Goal: Contribute content: Add original content to the website for others to see

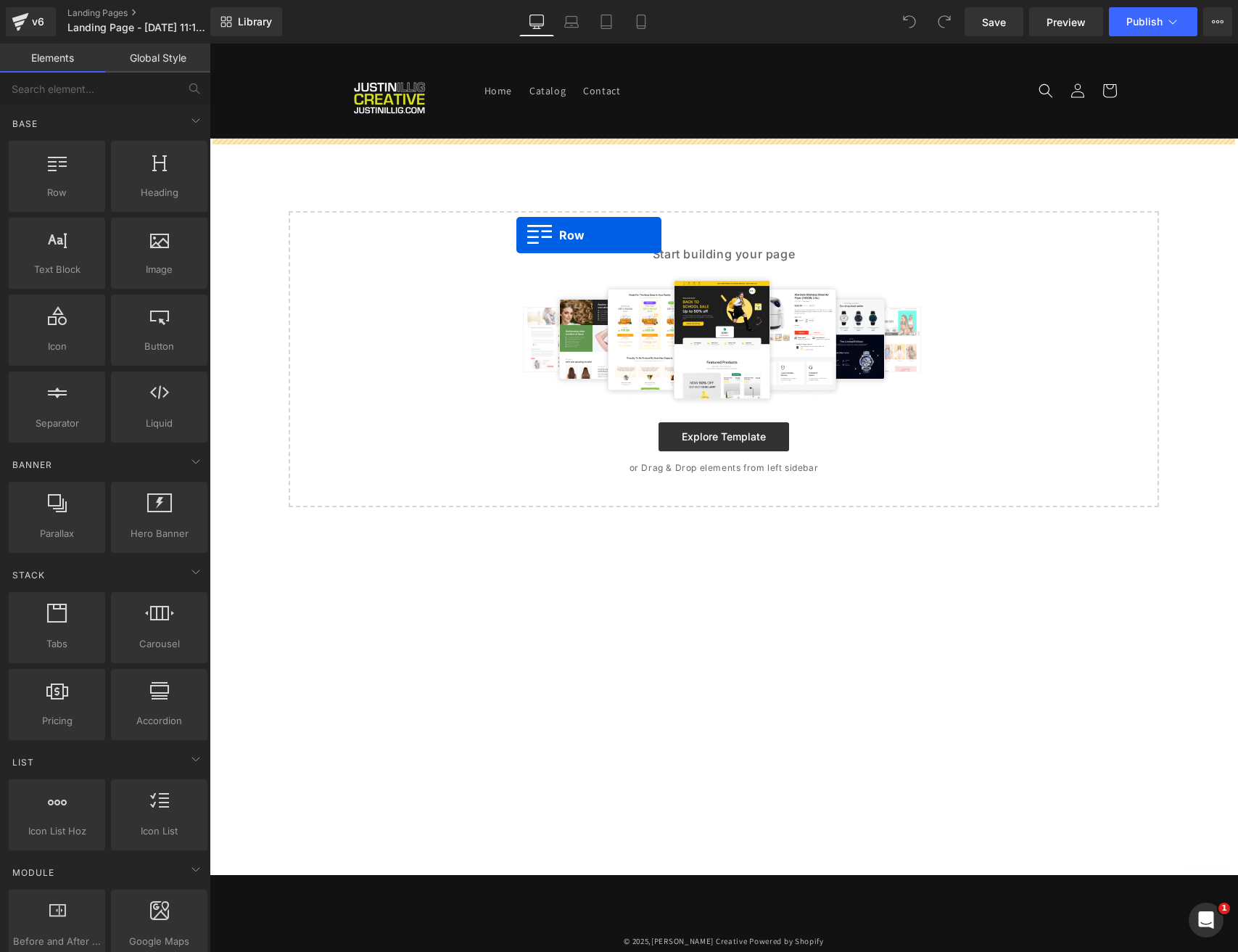
drag, startPoint x: 261, startPoint y: 214, endPoint x: 517, endPoint y: 234, distance: 256.8
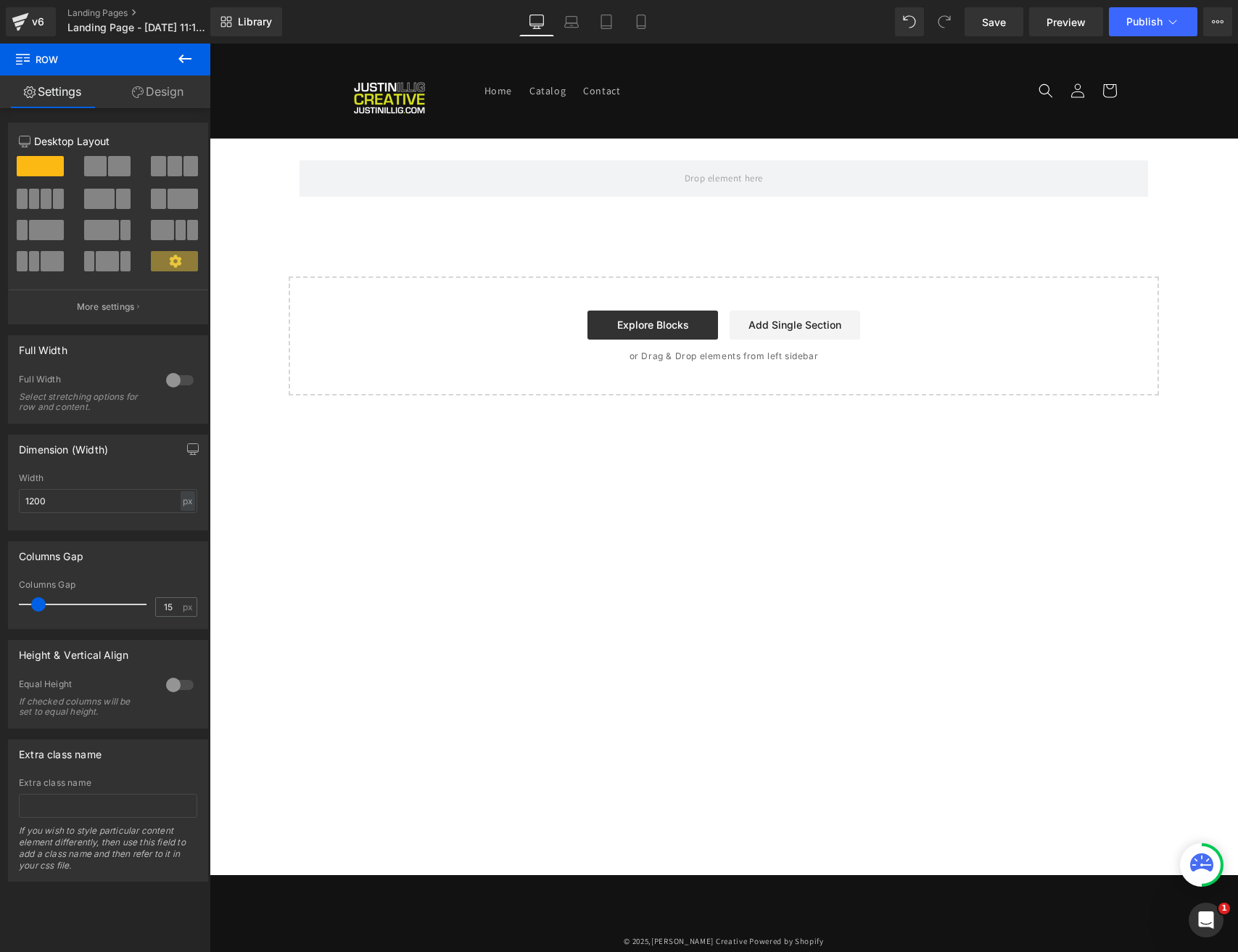
drag, startPoint x: 185, startPoint y: 57, endPoint x: 132, endPoint y: 85, distance: 59.9
click at [185, 58] on icon at bounding box center [185, 59] width 18 height 18
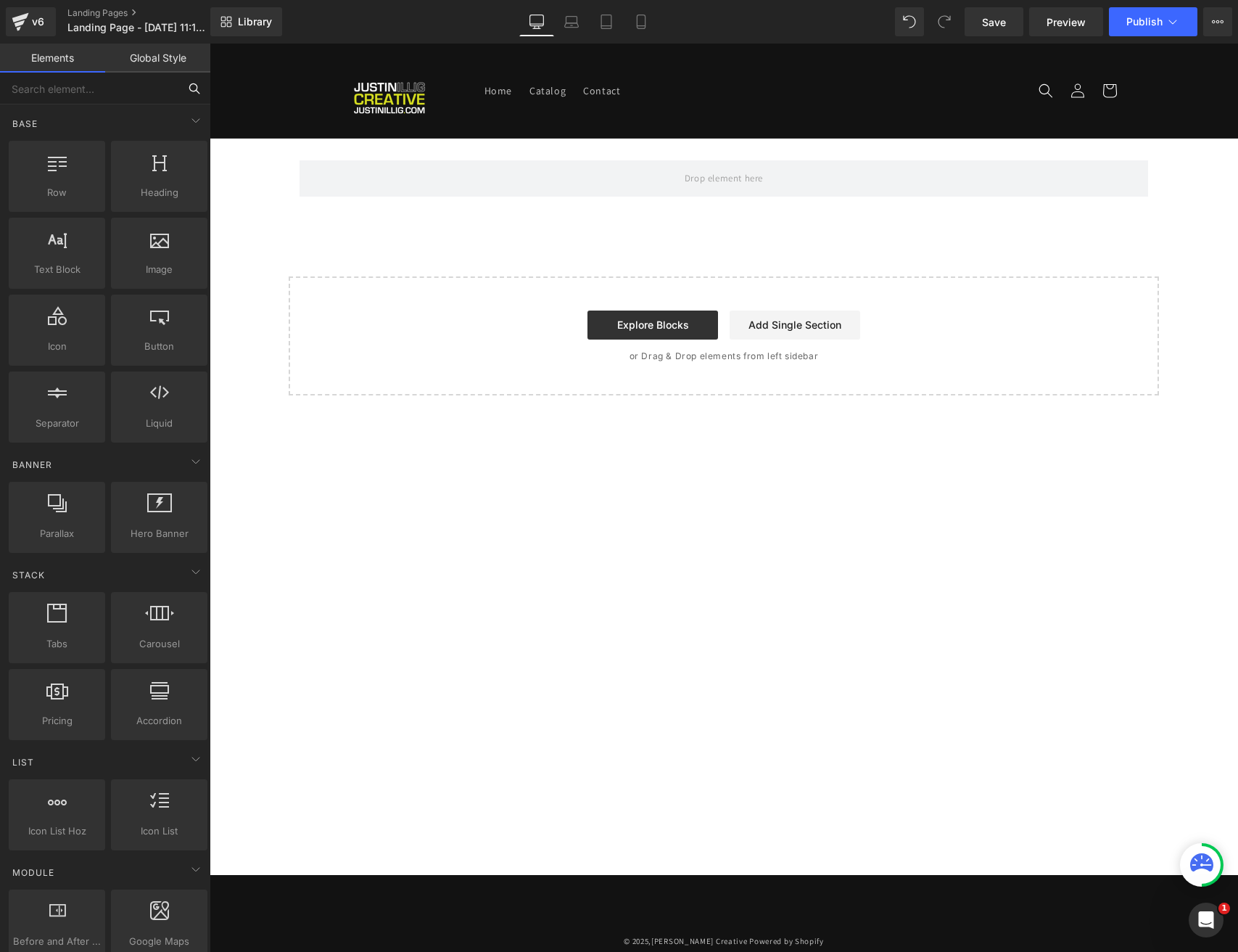
click at [71, 86] on input "text" at bounding box center [89, 88] width 178 height 32
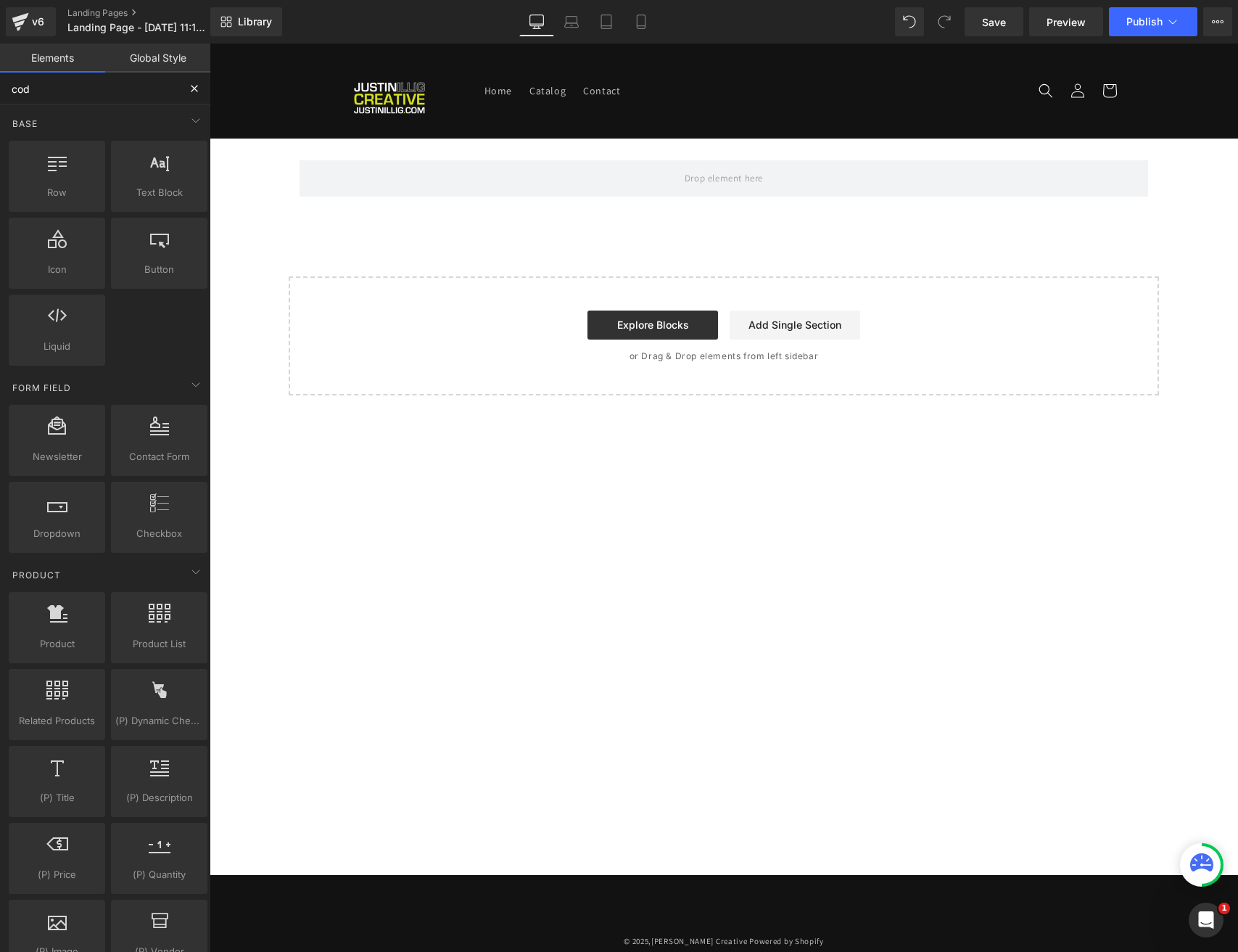
type input "code"
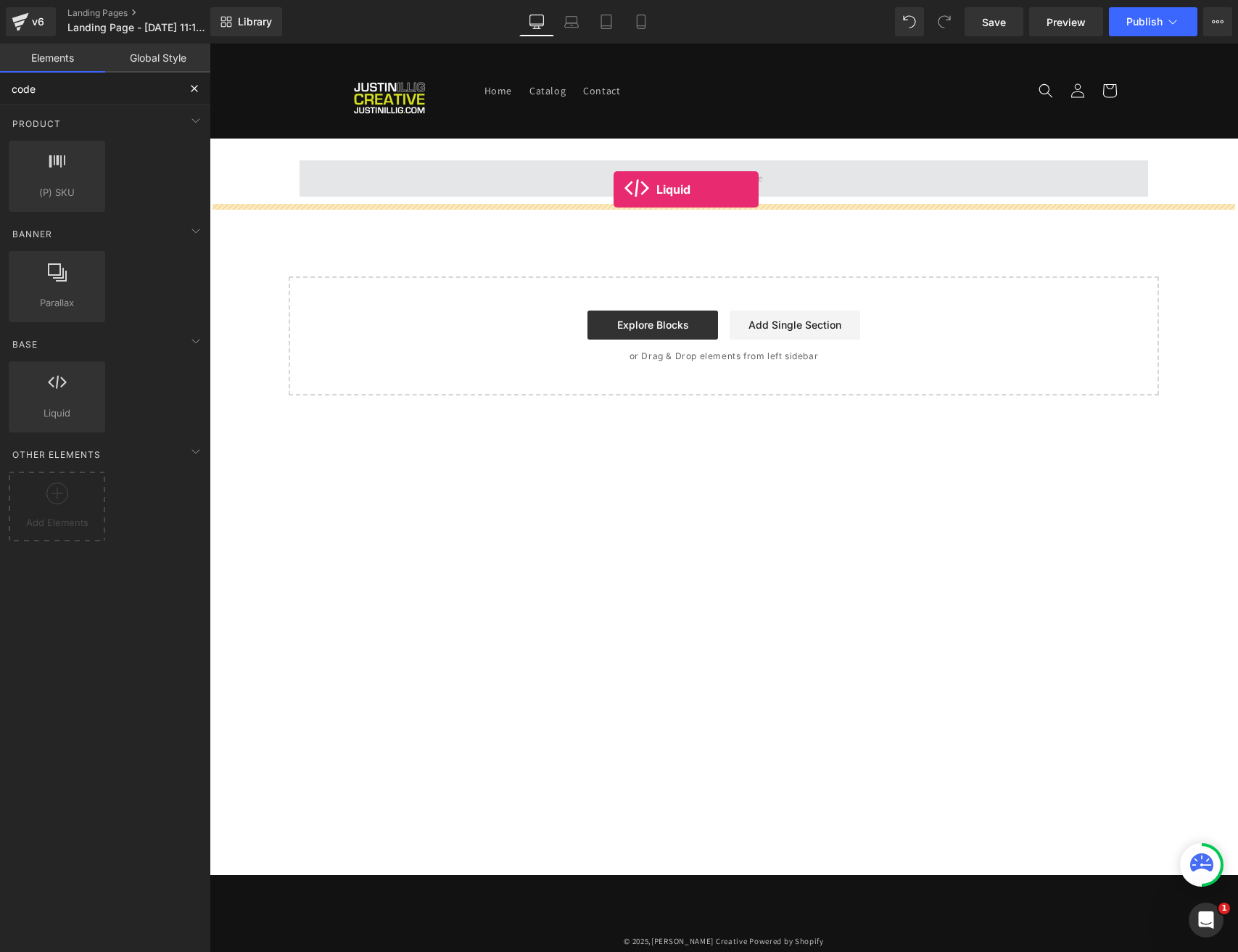
drag, startPoint x: 258, startPoint y: 427, endPoint x: 613, endPoint y: 189, distance: 427.4
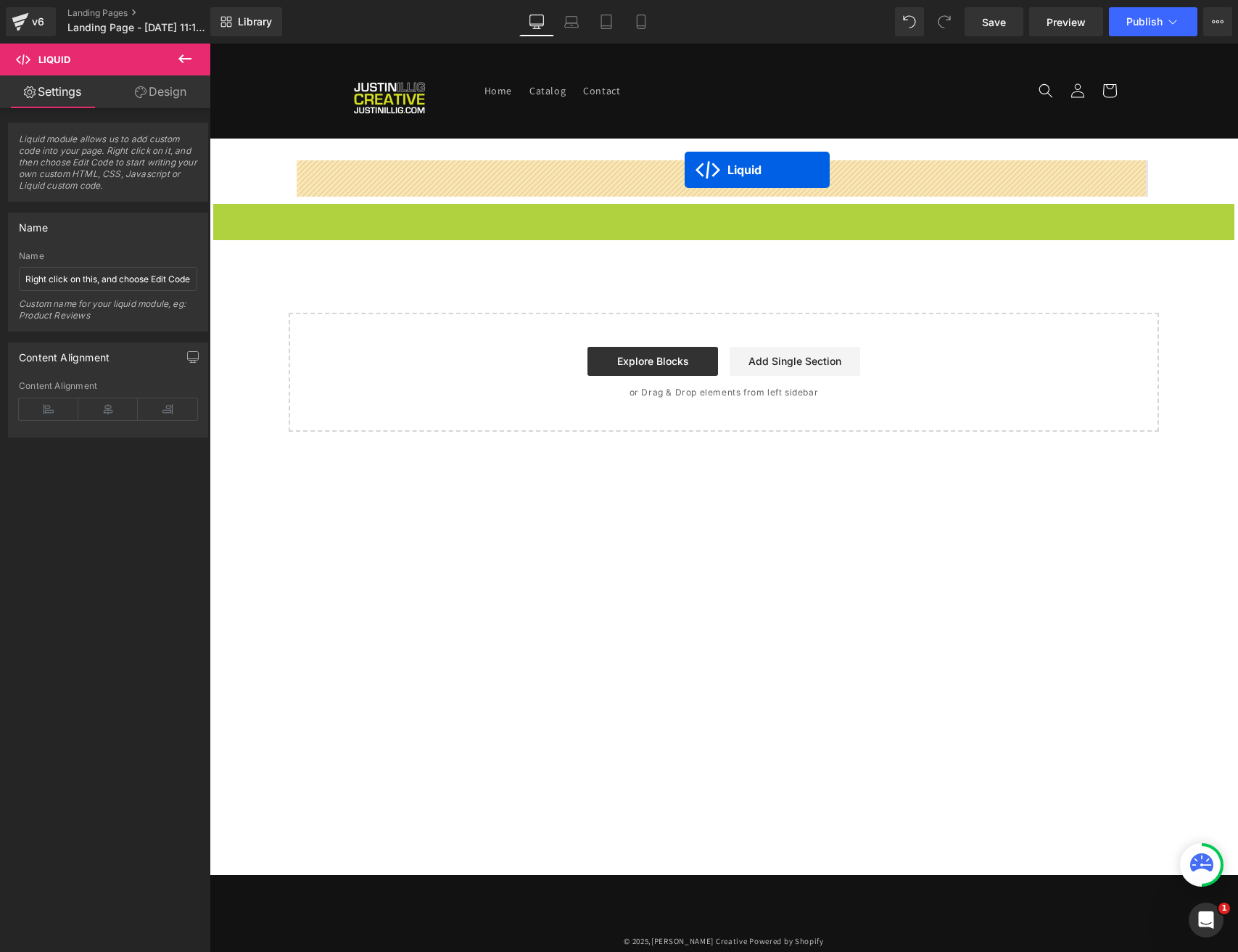
drag, startPoint x: 680, startPoint y: 215, endPoint x: 684, endPoint y: 169, distance: 46.2
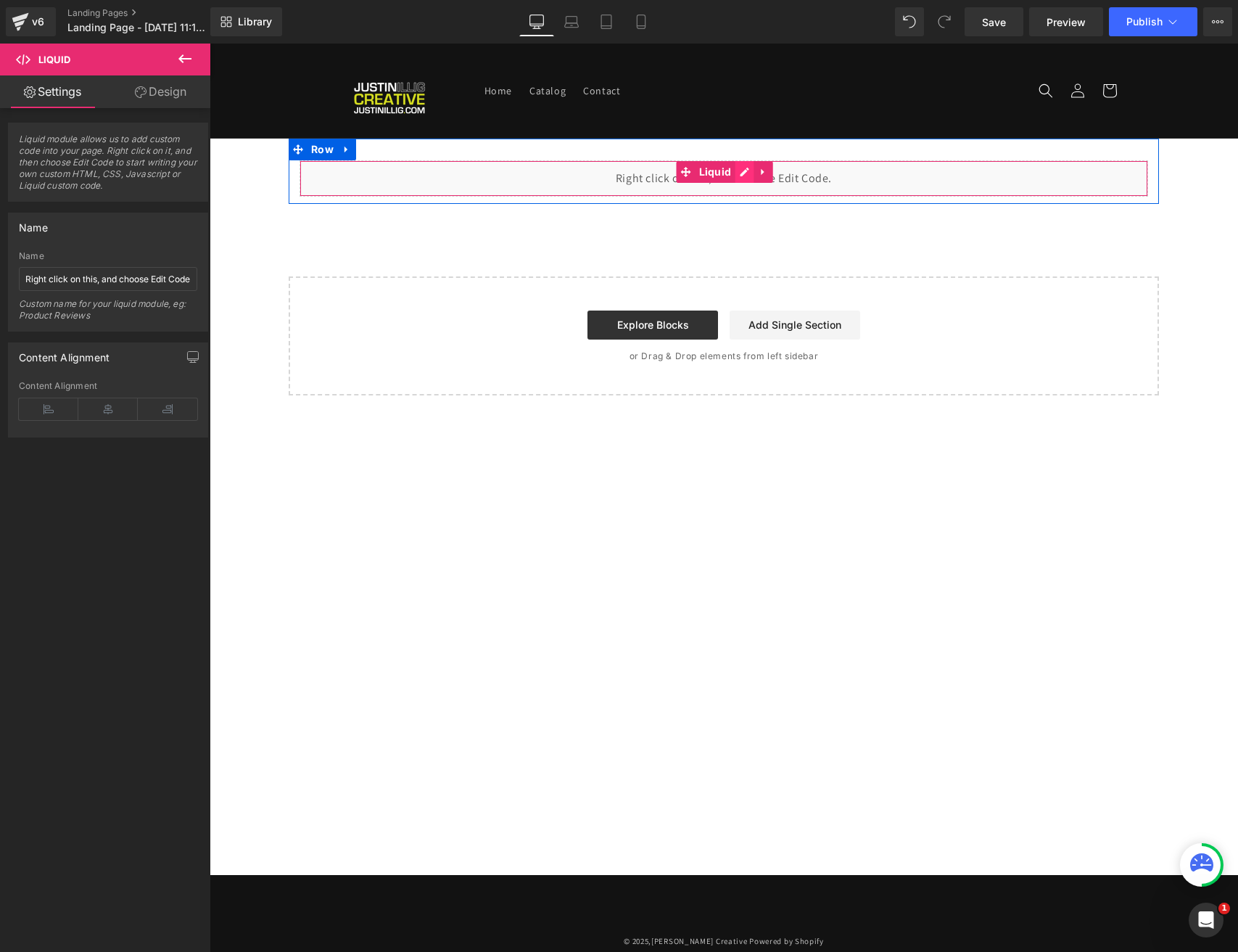
click at [740, 169] on div "Liquid" at bounding box center [723, 178] width 849 height 37
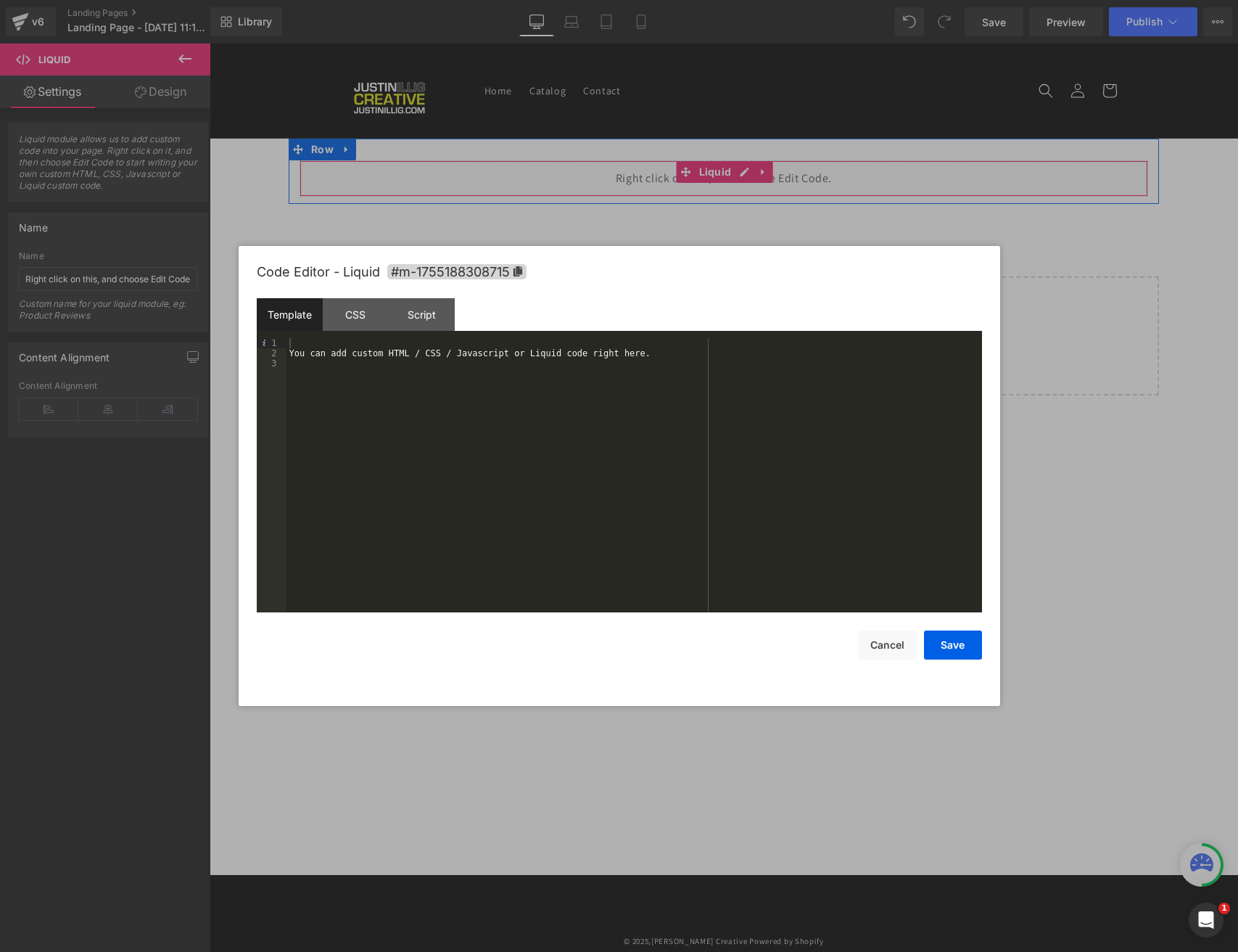
click at [332, 390] on div "You can add custom HTML / CSS / Javascript or Liquid code right here." at bounding box center [634, 484] width 695 height 294
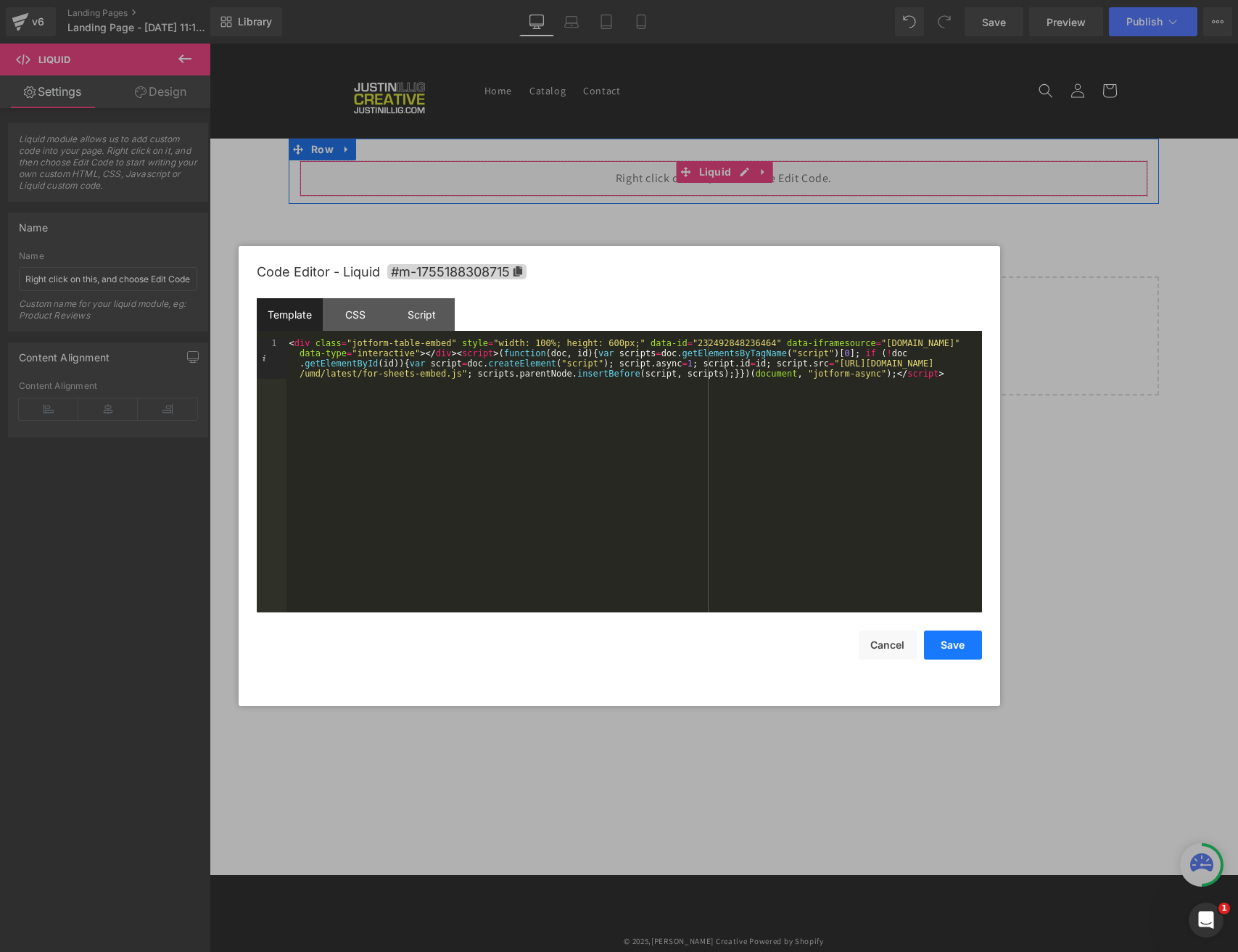
click at [960, 643] on button "Save" at bounding box center [953, 644] width 58 height 29
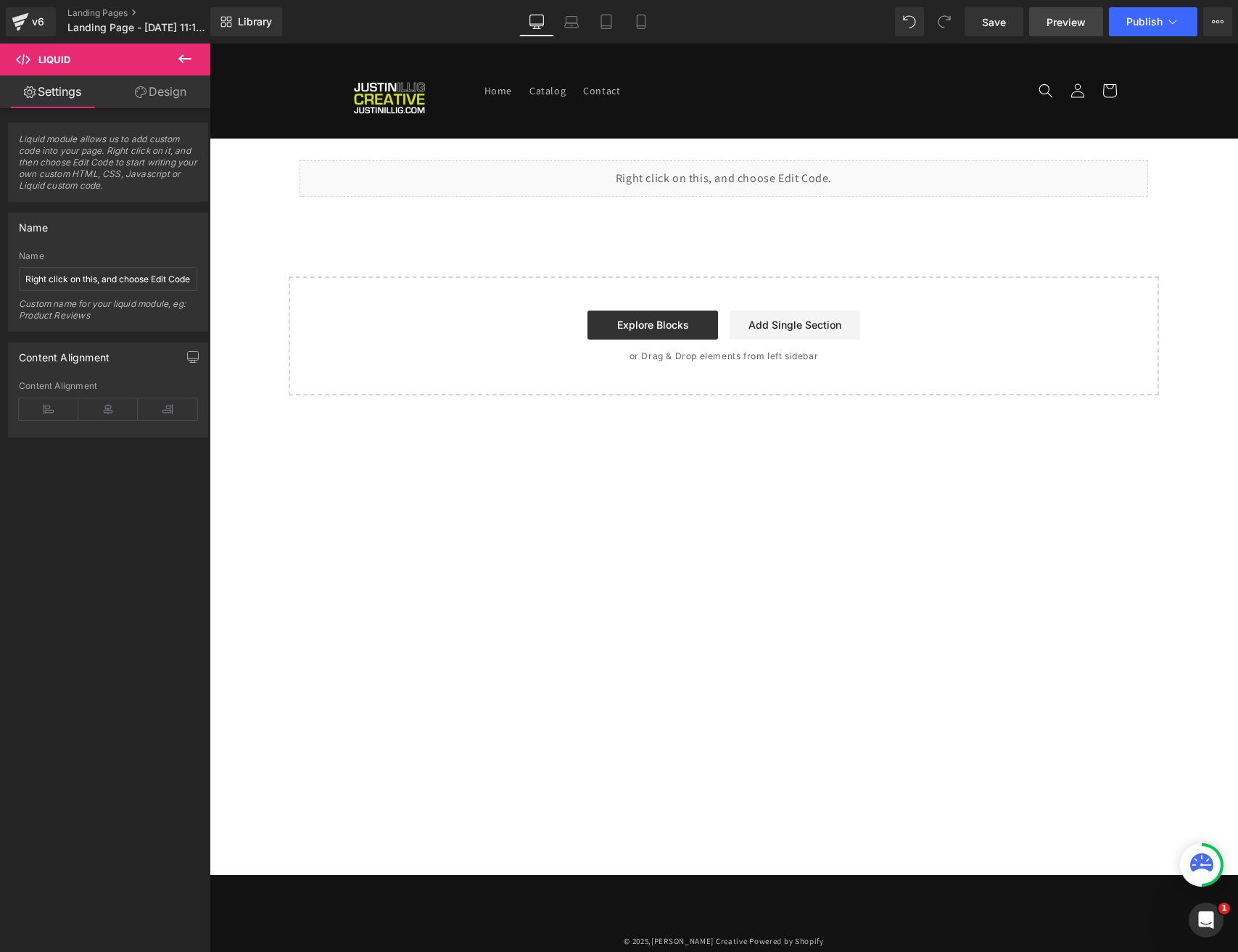
click at [1039, 21] on link "Preview" at bounding box center [1066, 21] width 74 height 29
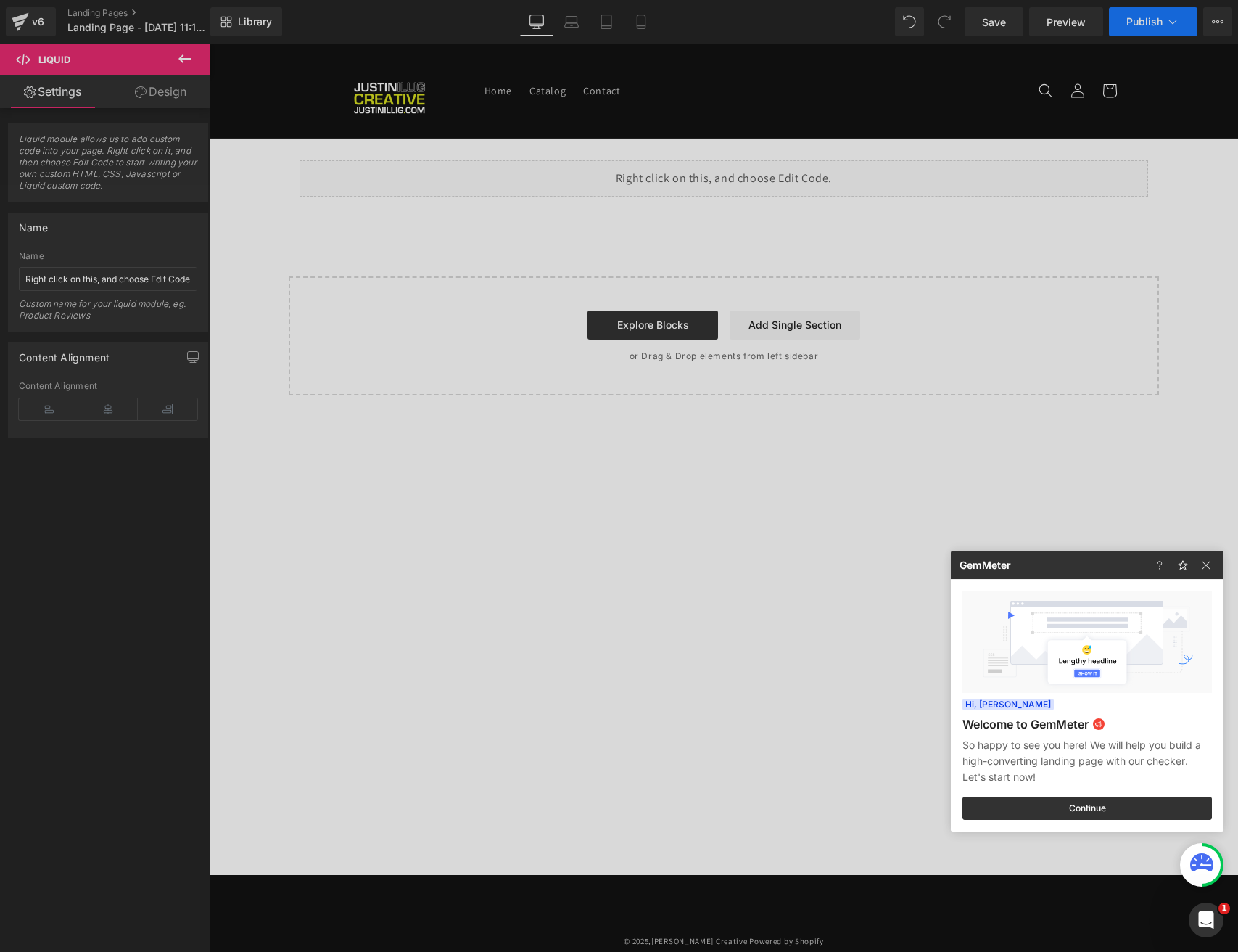
click at [1167, 17] on div at bounding box center [619, 476] width 1238 height 952
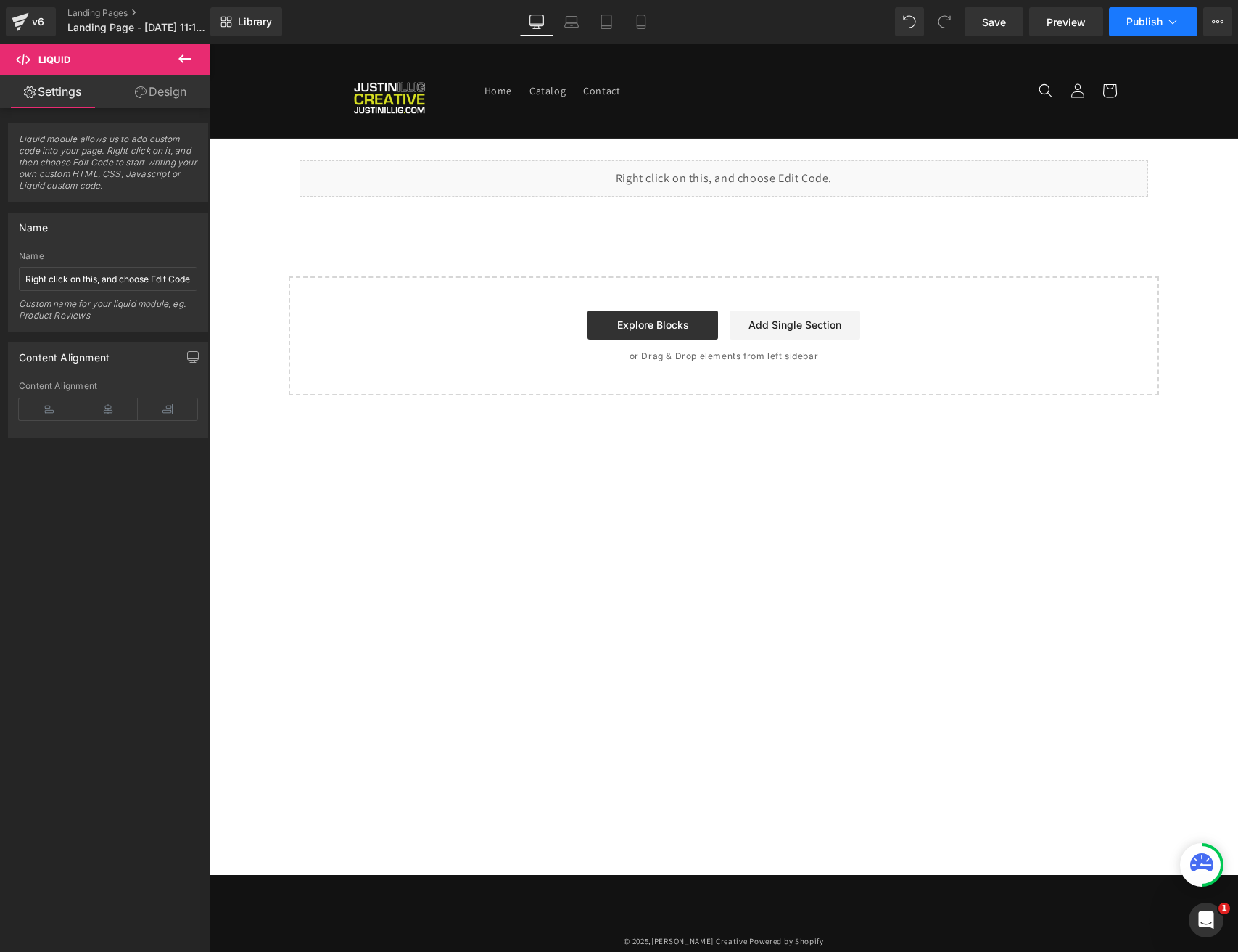
click at [1167, 22] on icon at bounding box center [1173, 22] width 15 height 15
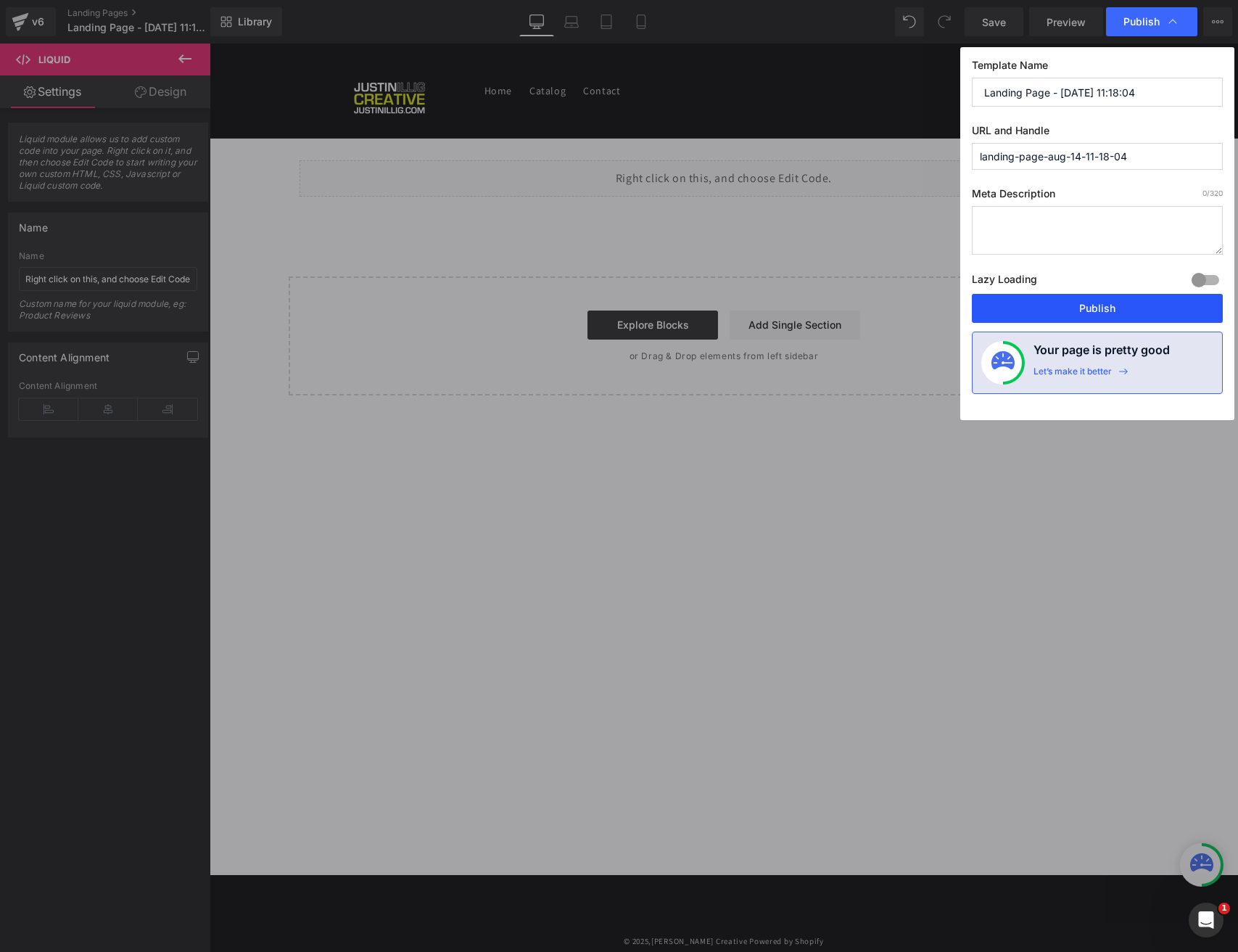
click at [1098, 302] on button "Publish" at bounding box center [1096, 308] width 251 height 29
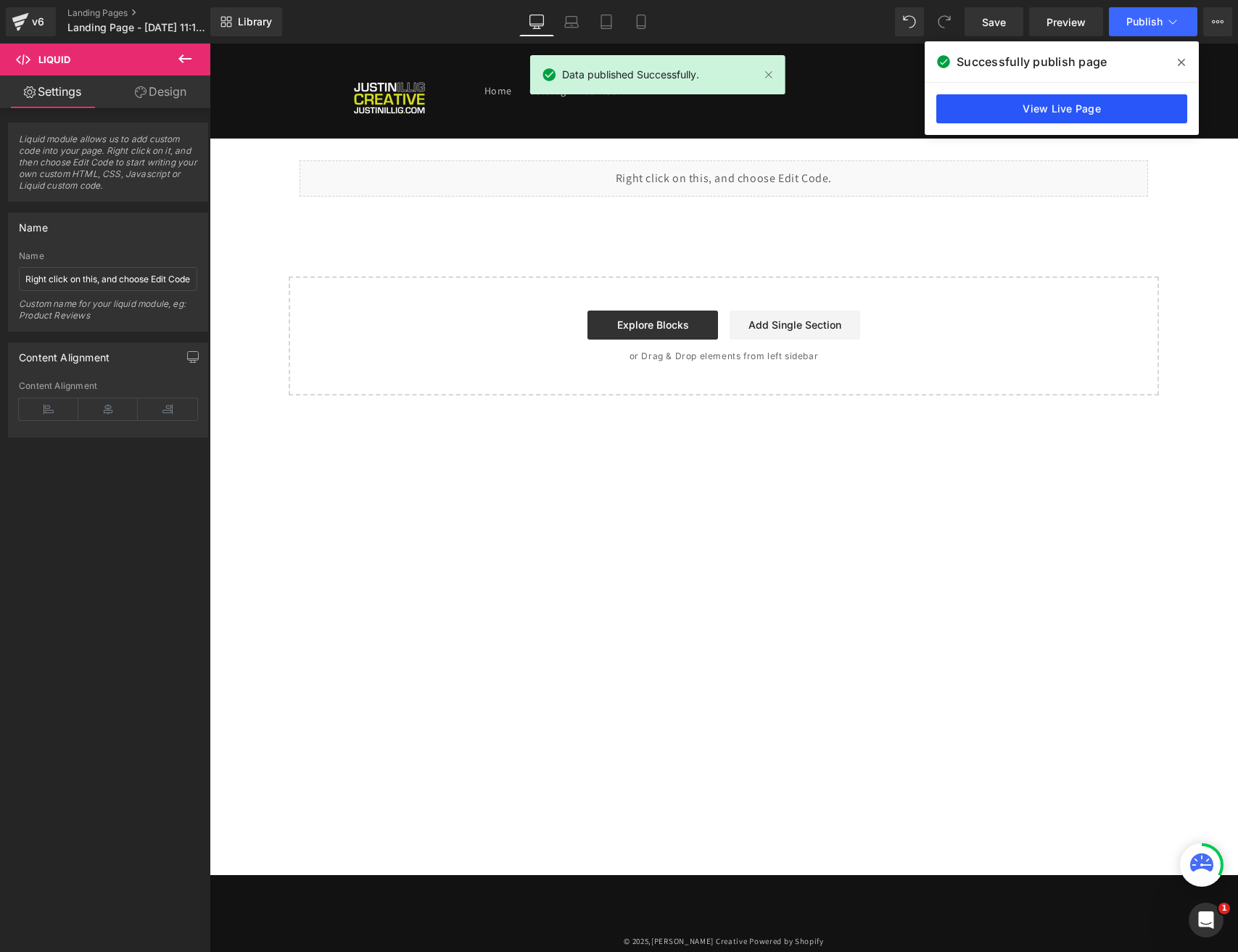
click at [1074, 118] on link "View Live Page" at bounding box center [1061, 108] width 251 height 29
